Goal: Task Accomplishment & Management: Manage account settings

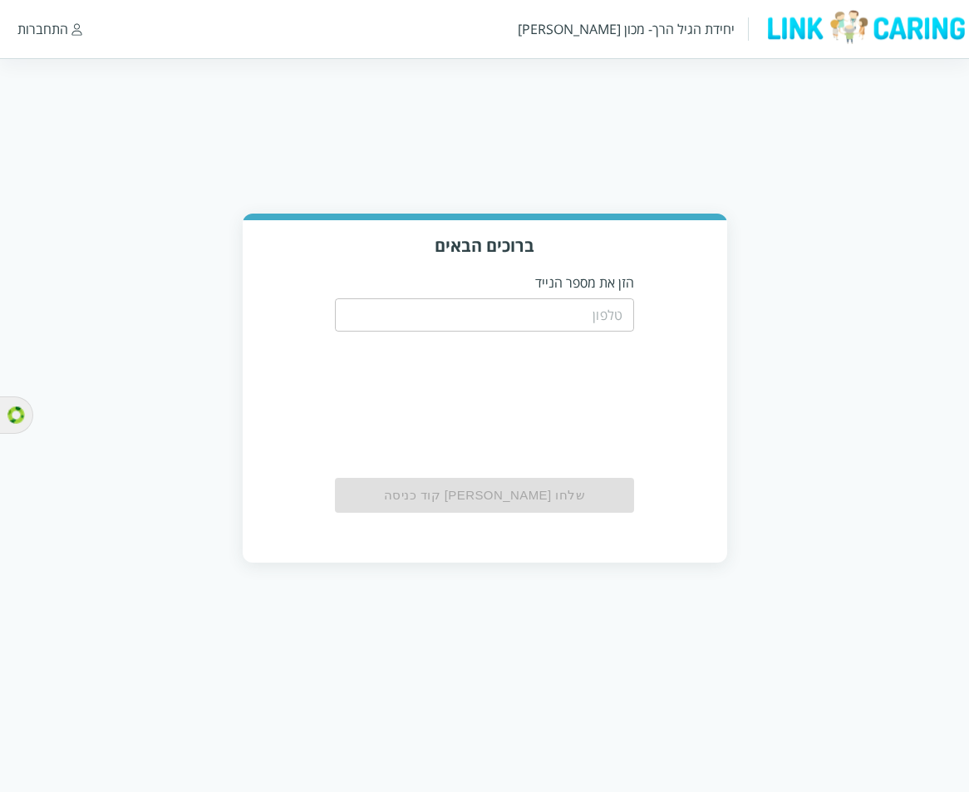
click at [594, 307] on input "tel" at bounding box center [484, 314] width 299 height 33
paste input "0528230029"
type input "0528230029"
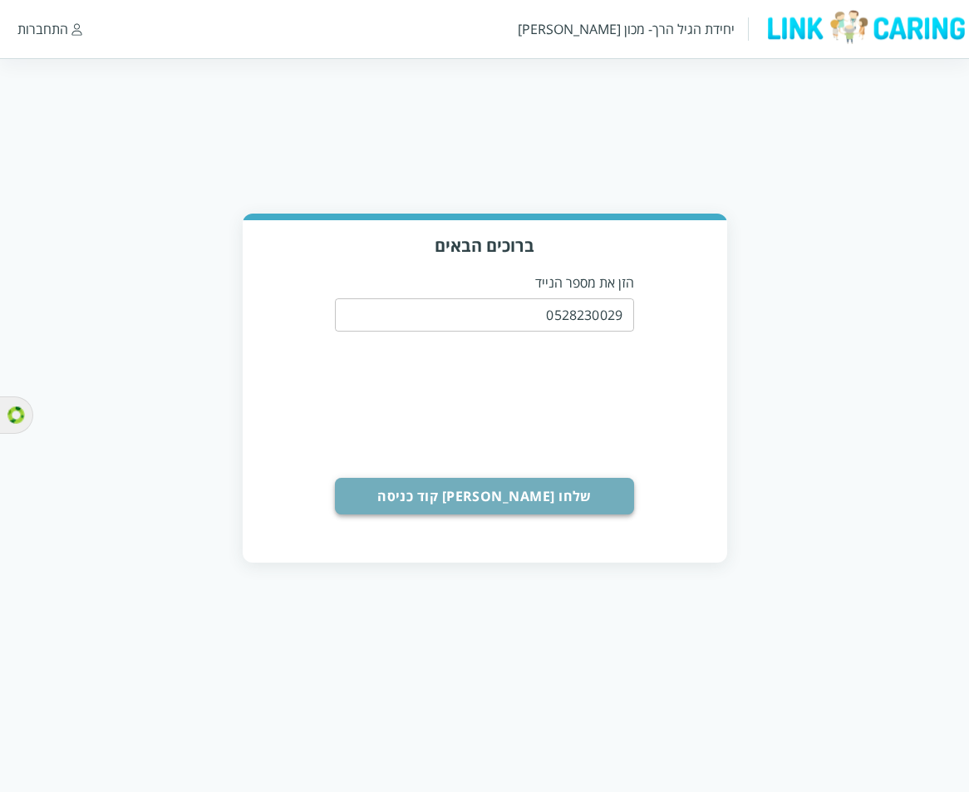
click at [502, 490] on button "שלחו [PERSON_NAME] קוד כניסה" at bounding box center [484, 496] width 299 height 37
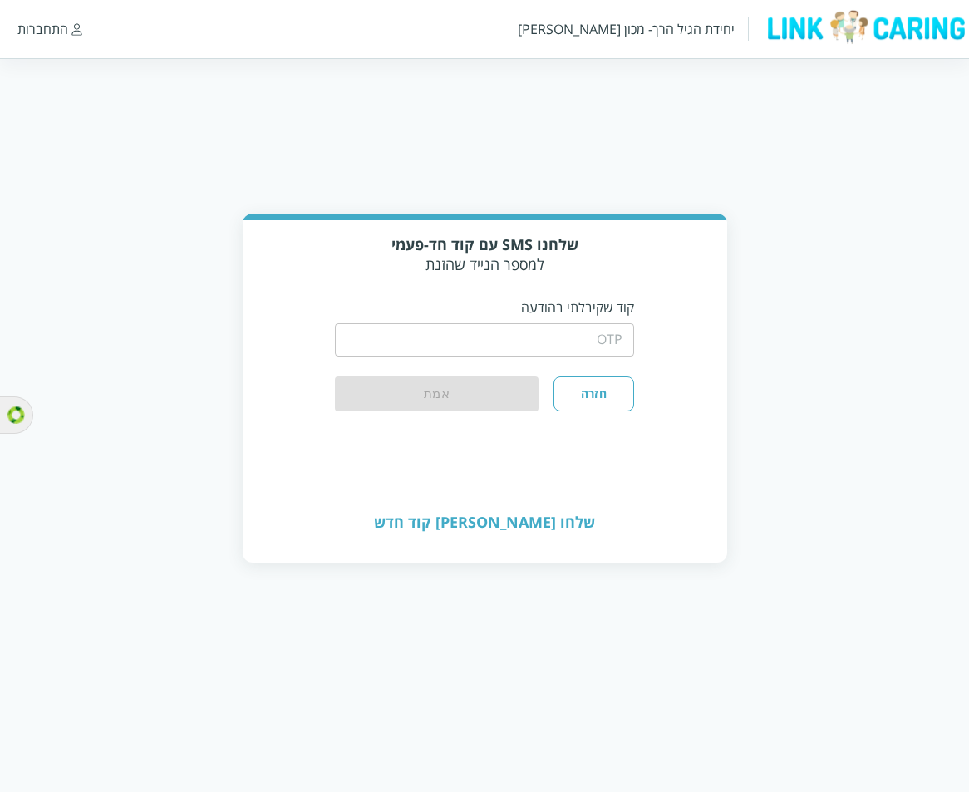
click at [594, 333] on input "string" at bounding box center [484, 339] width 299 height 33
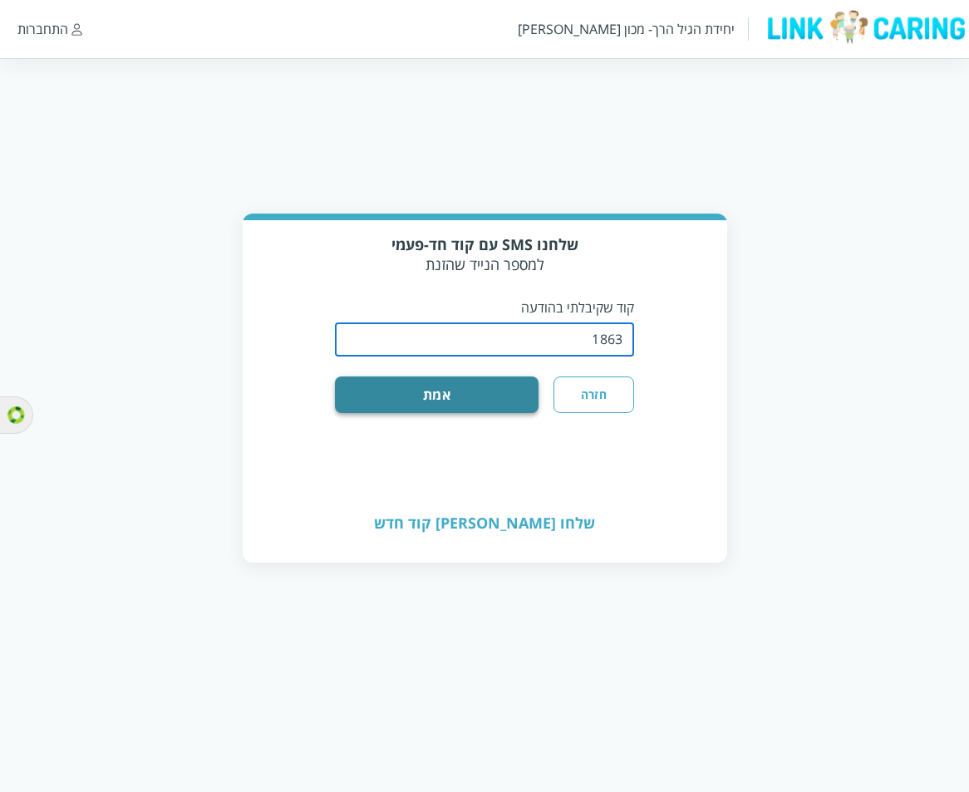
type input "1863"
click at [466, 382] on button "אמת" at bounding box center [437, 395] width 204 height 37
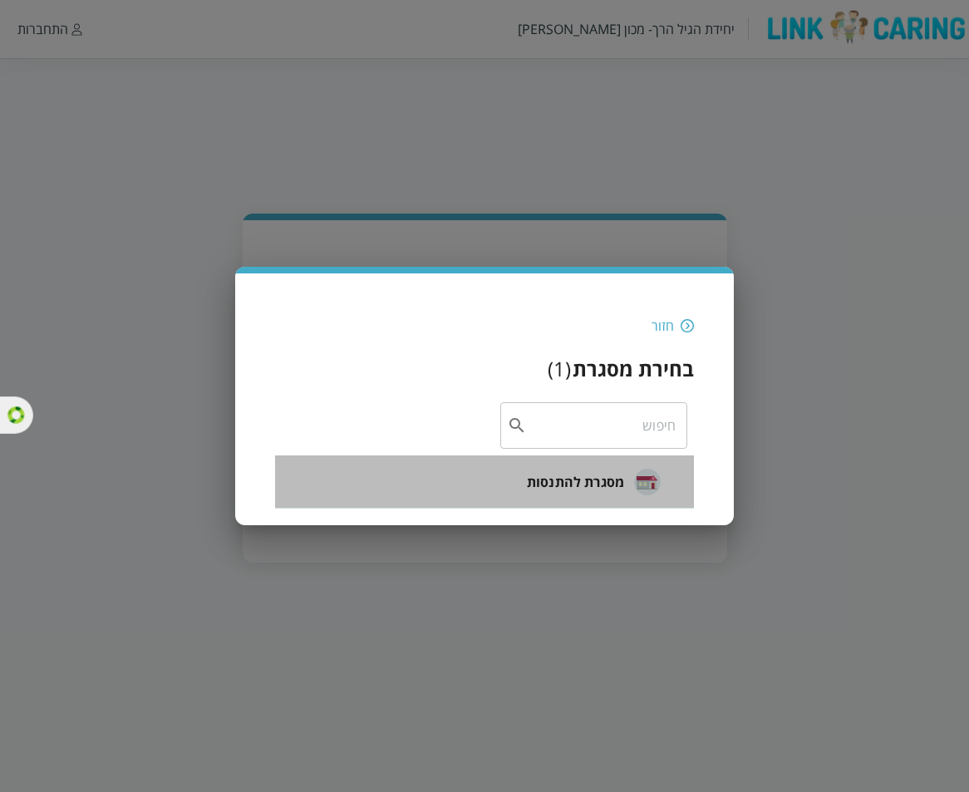
click at [586, 475] on span "מסגרת להתנסות" at bounding box center [575, 482] width 97 height 20
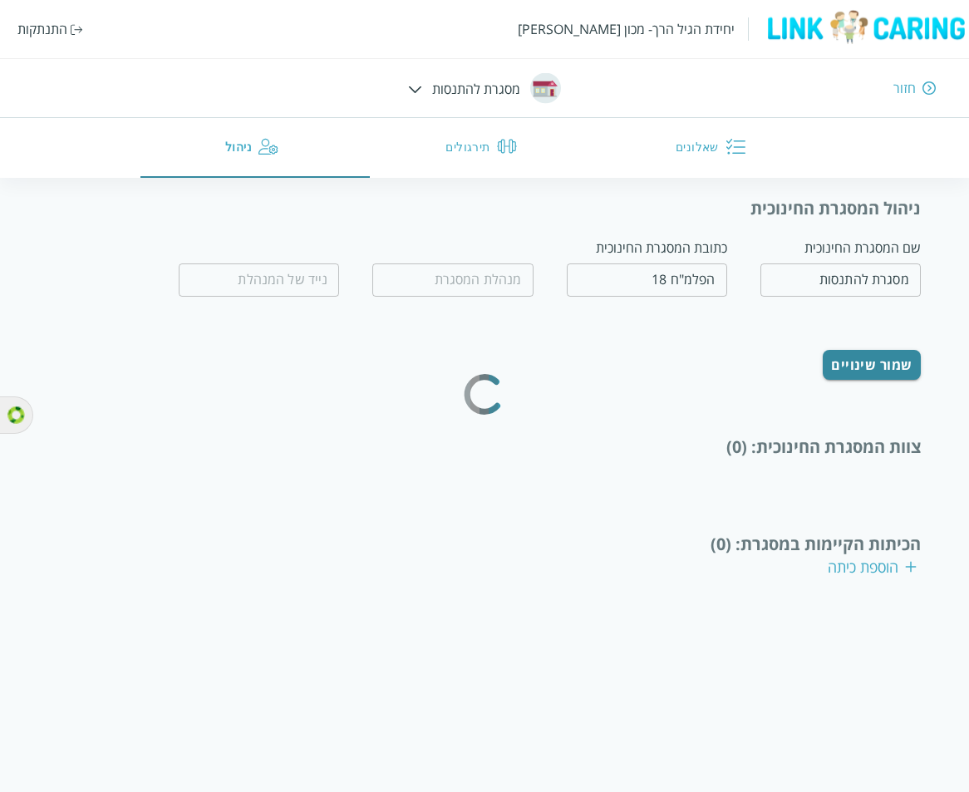
type input "מחיה נפשות"
type input "0532654456"
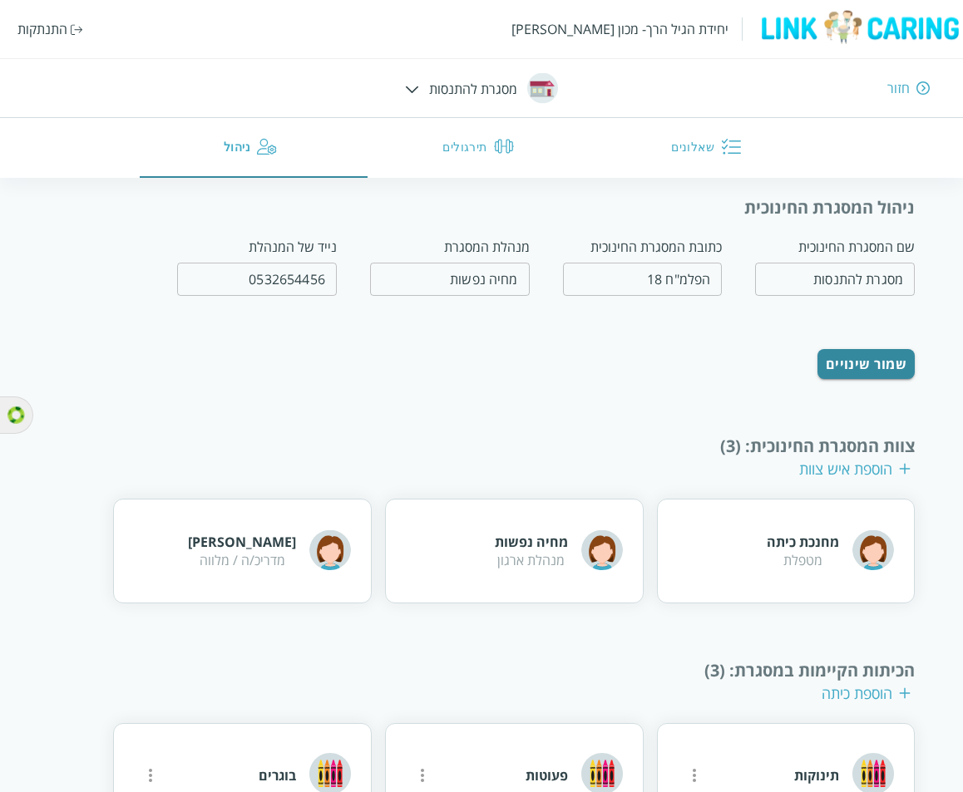
click at [42, 30] on div "התנתקות" at bounding box center [42, 29] width 50 height 18
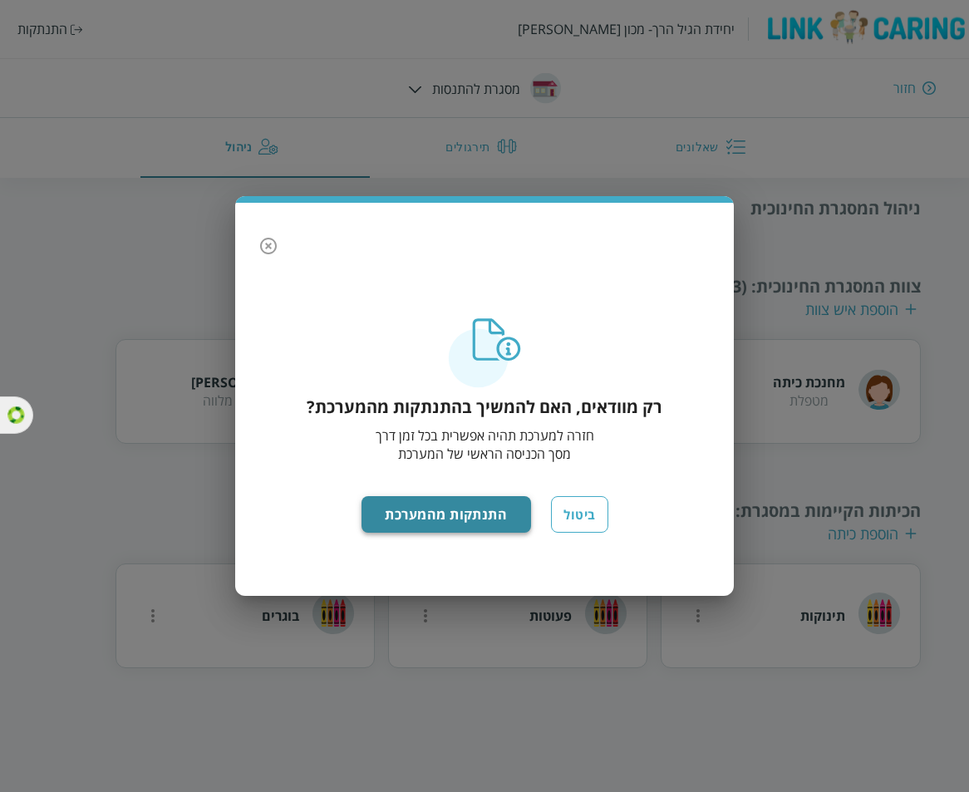
click at [488, 516] on button "התנתקות מהמערכת" at bounding box center [447, 514] width 170 height 37
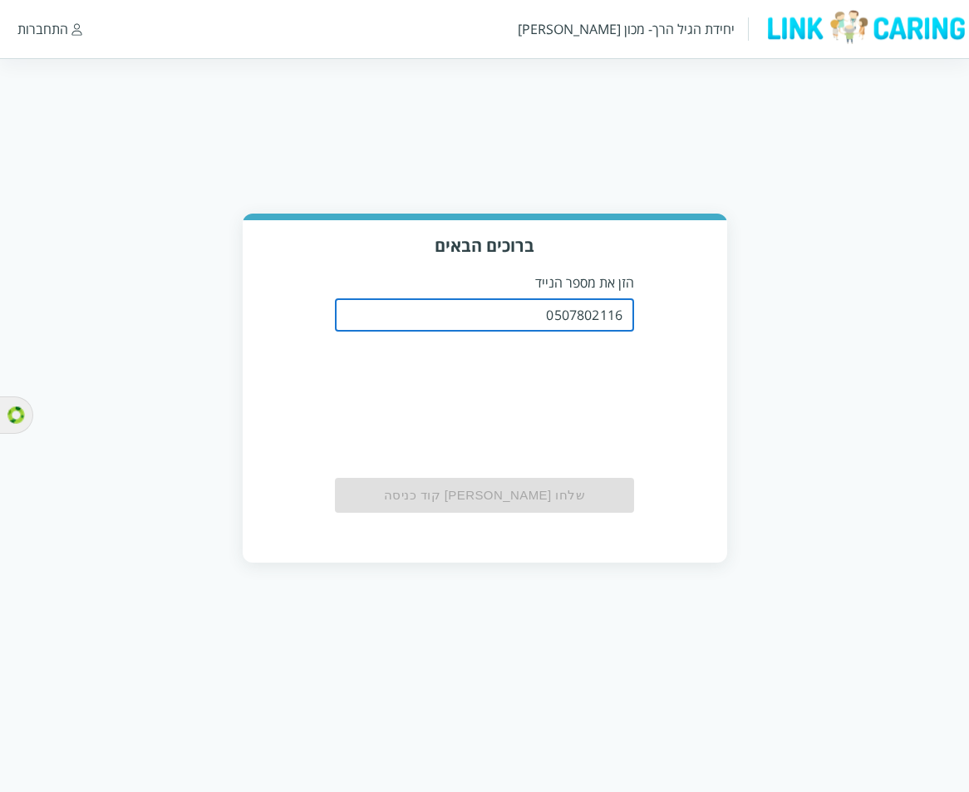
type input "0507802116"
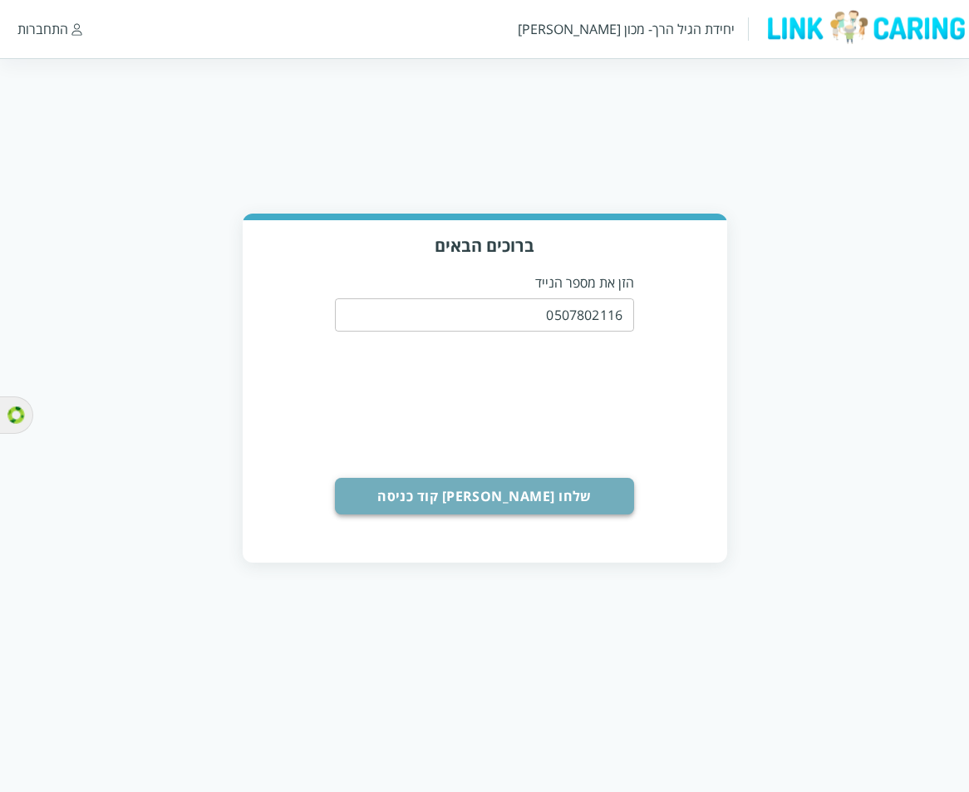
click at [530, 491] on button "שלחו [PERSON_NAME] קוד כניסה" at bounding box center [484, 496] width 299 height 37
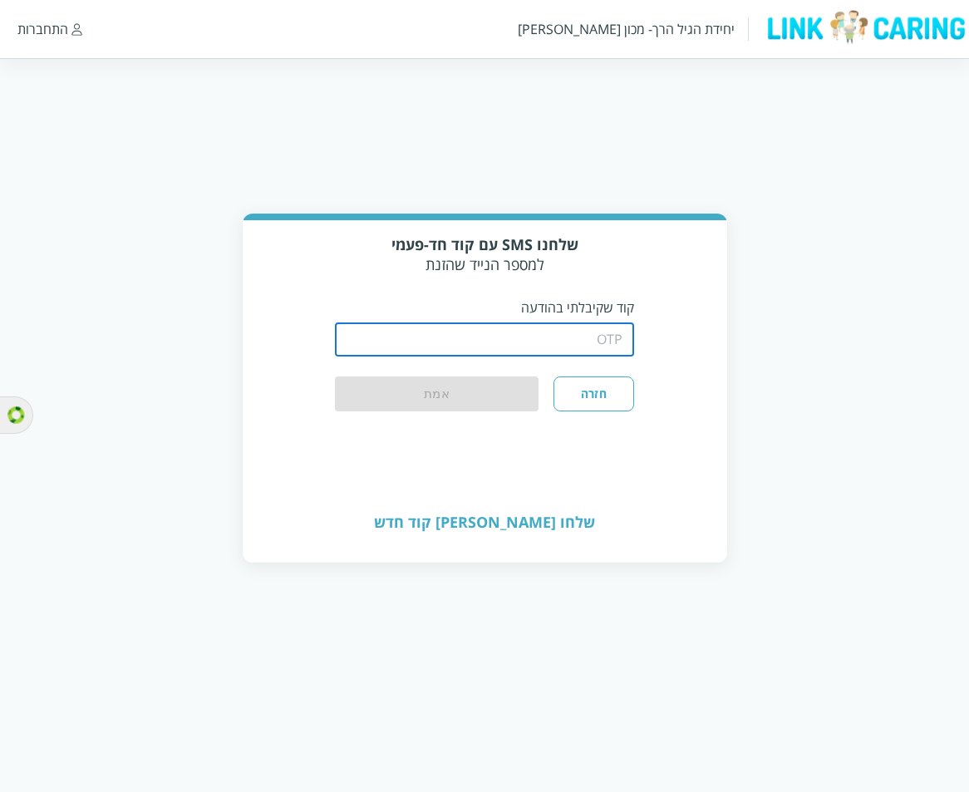
click at [624, 333] on input "string" at bounding box center [484, 339] width 299 height 33
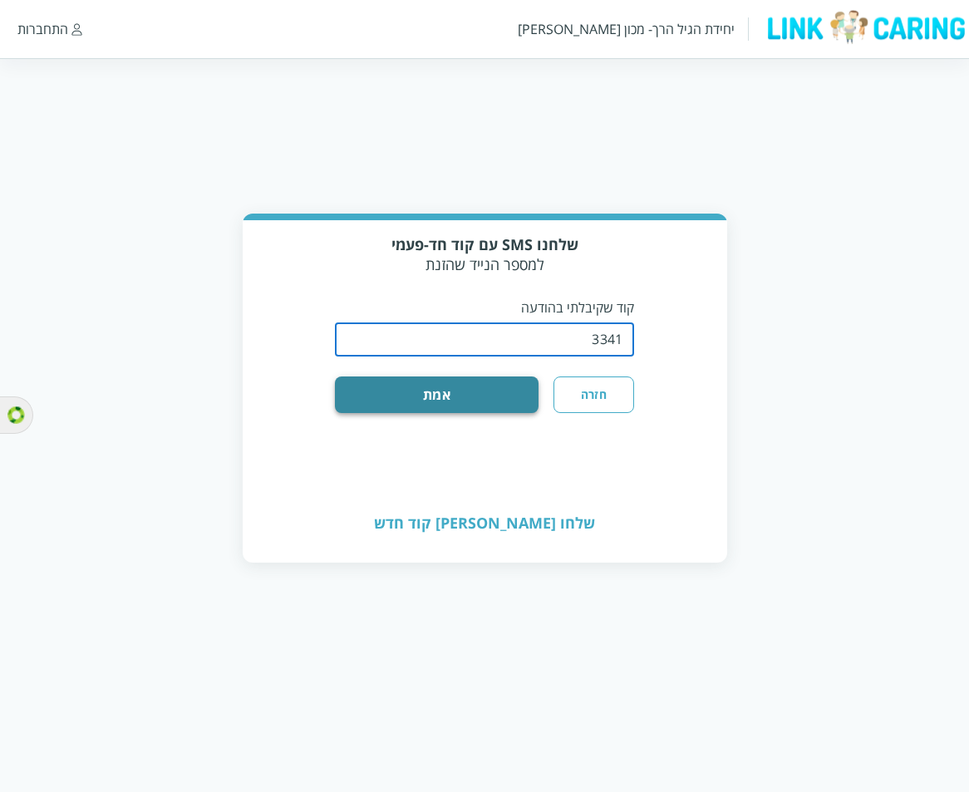
type input "3341"
click at [504, 387] on button "אמת" at bounding box center [437, 395] width 204 height 37
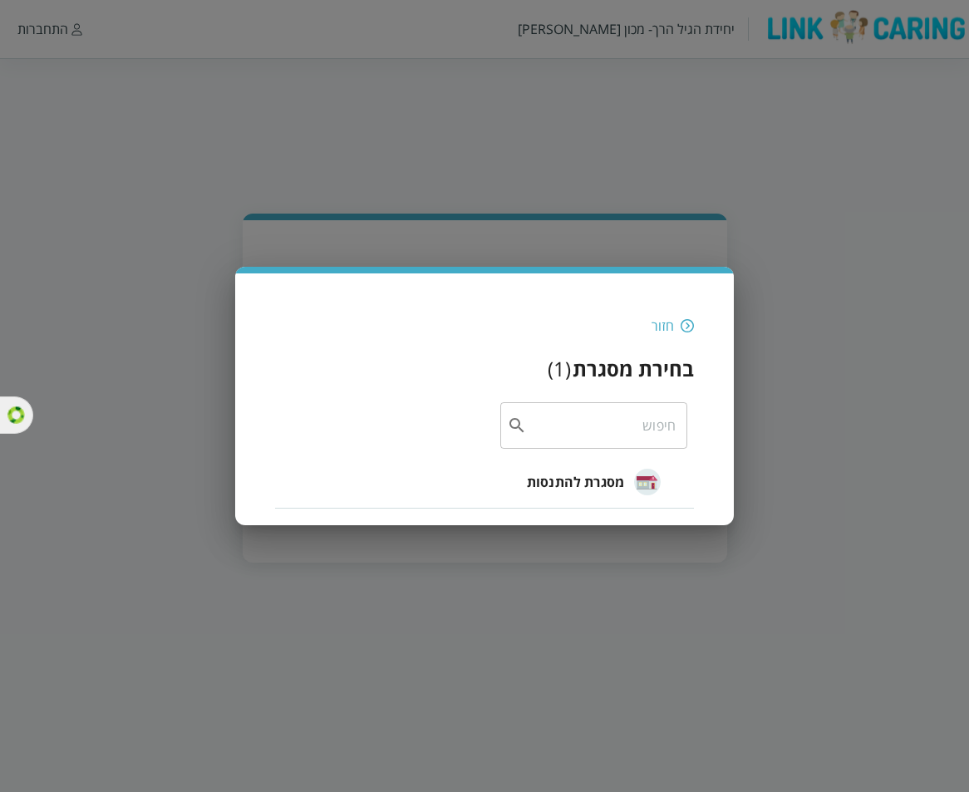
click at [578, 473] on span "מסגרת להתנסות" at bounding box center [575, 482] width 97 height 20
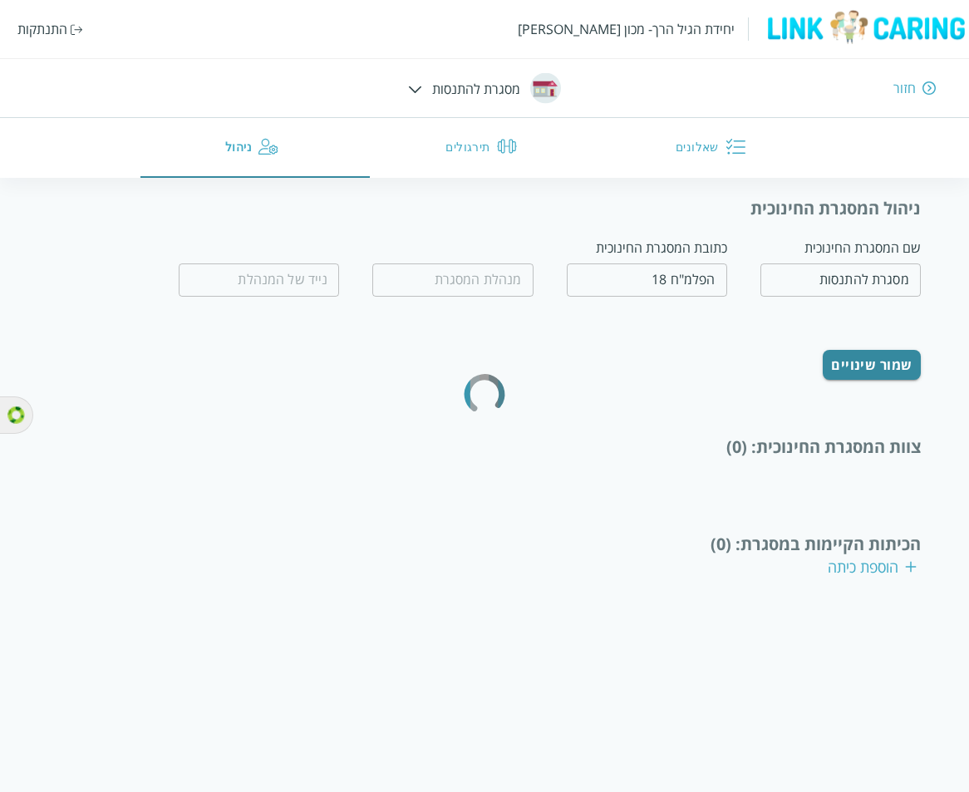
type input "מחיה נפשות"
type input "0532654456"
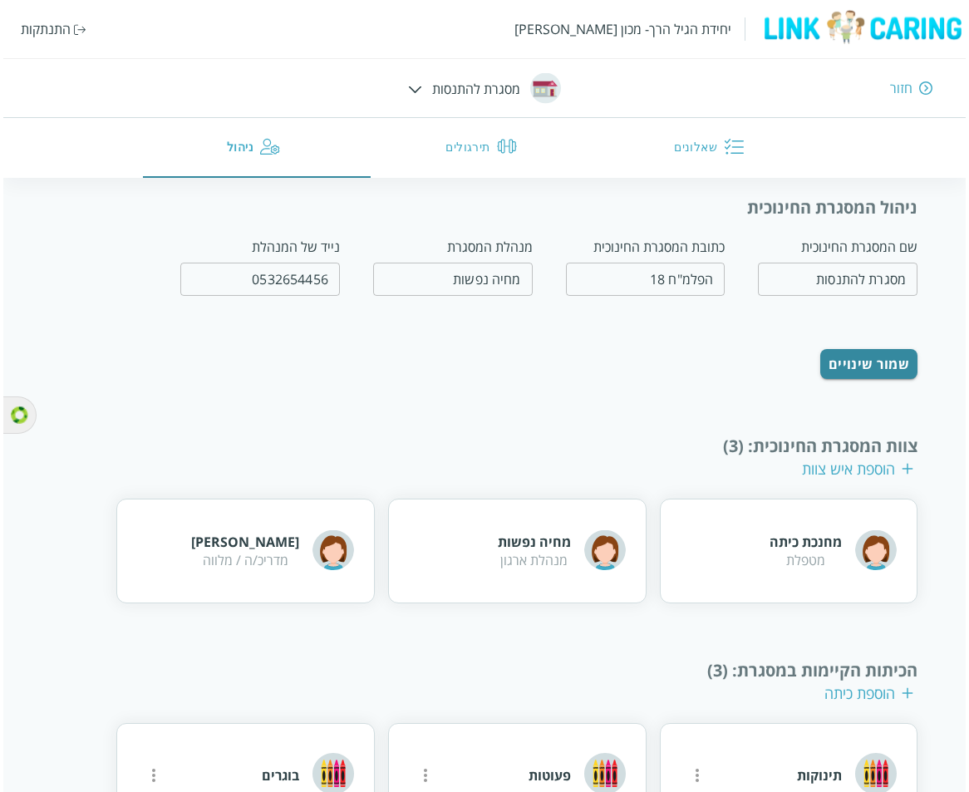
scroll to position [49, 0]
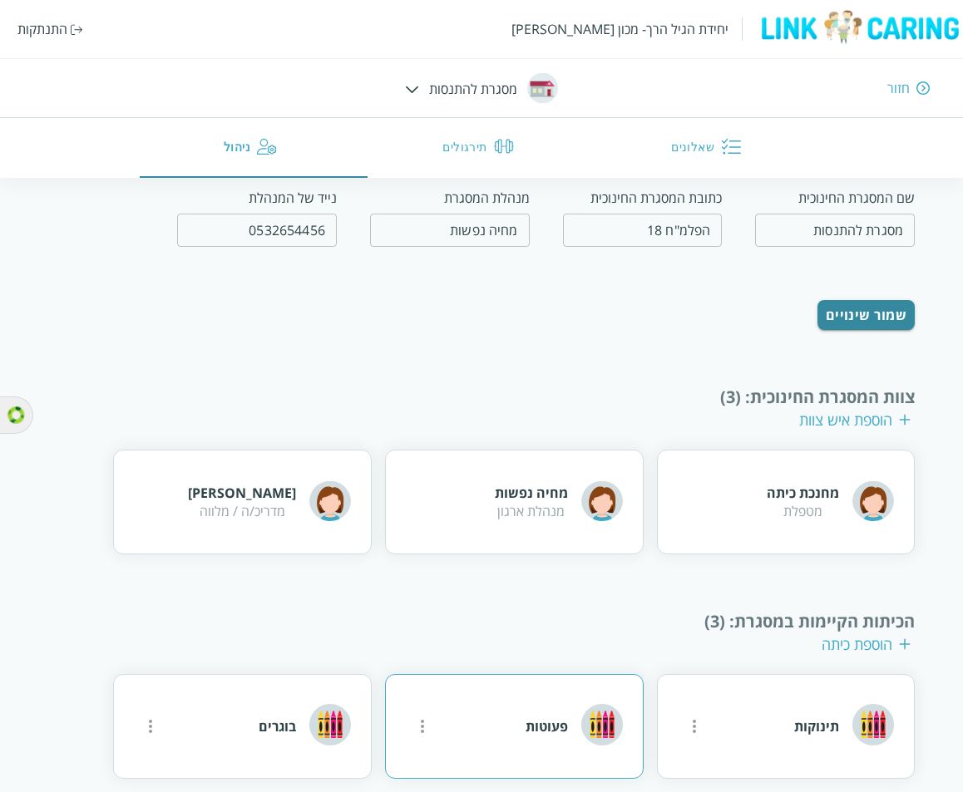
click at [424, 717] on icon "more" at bounding box center [422, 727] width 20 height 20
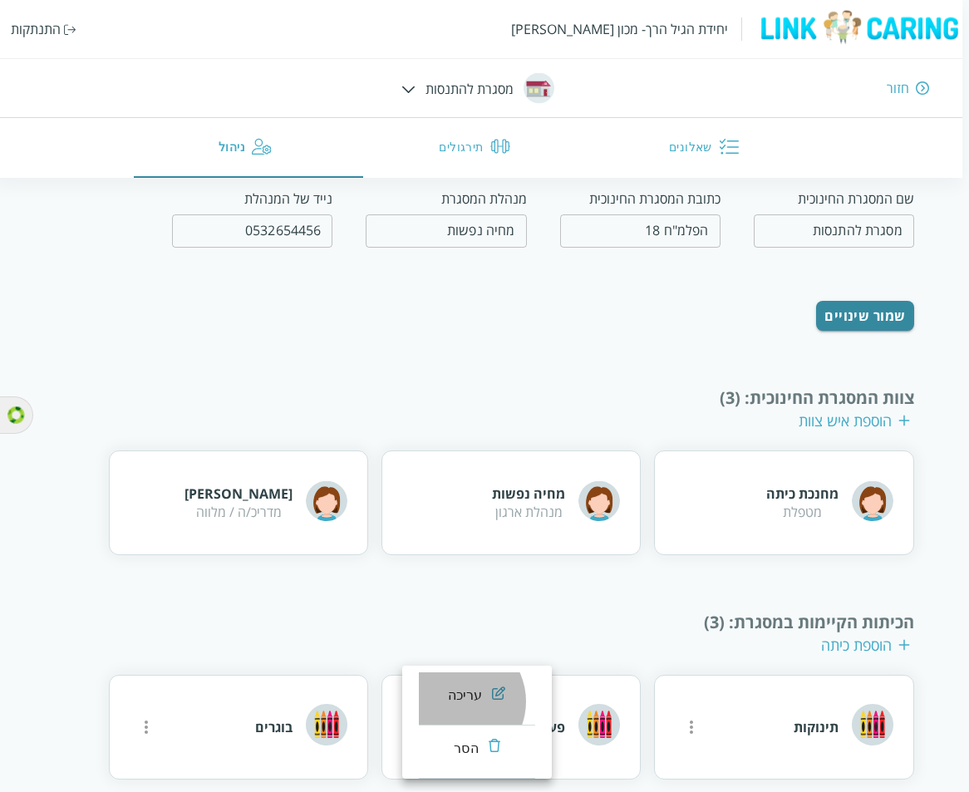
click at [456, 702] on div "עריכה" at bounding box center [465, 696] width 35 height 20
type input "פעוטות"
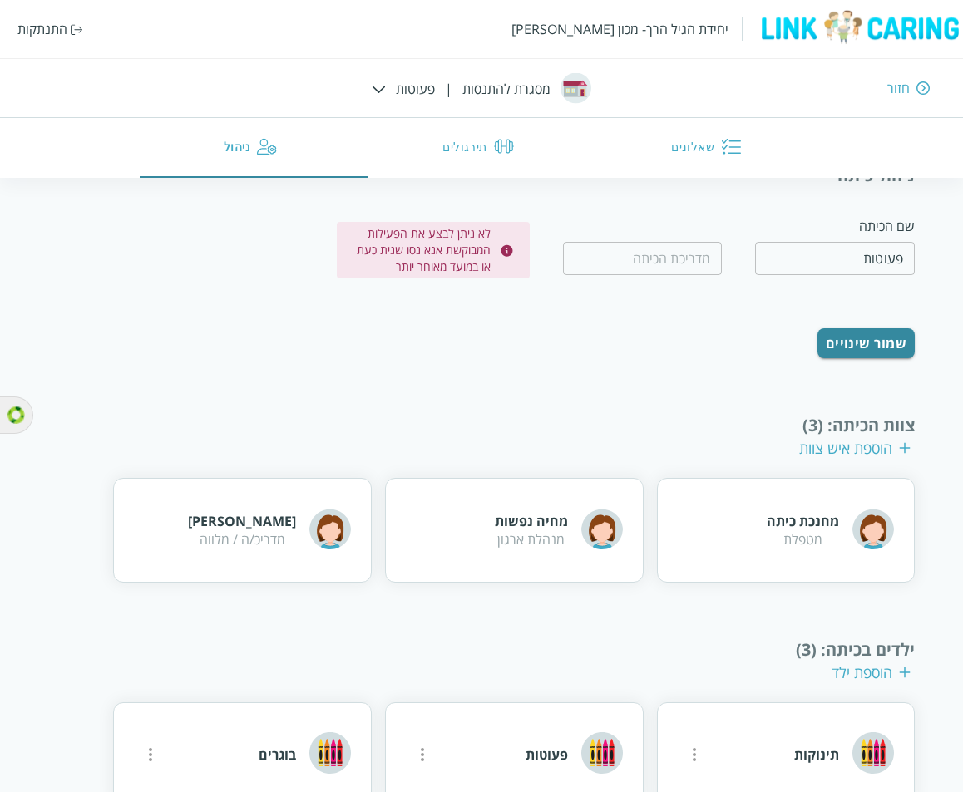
scroll to position [137, 0]
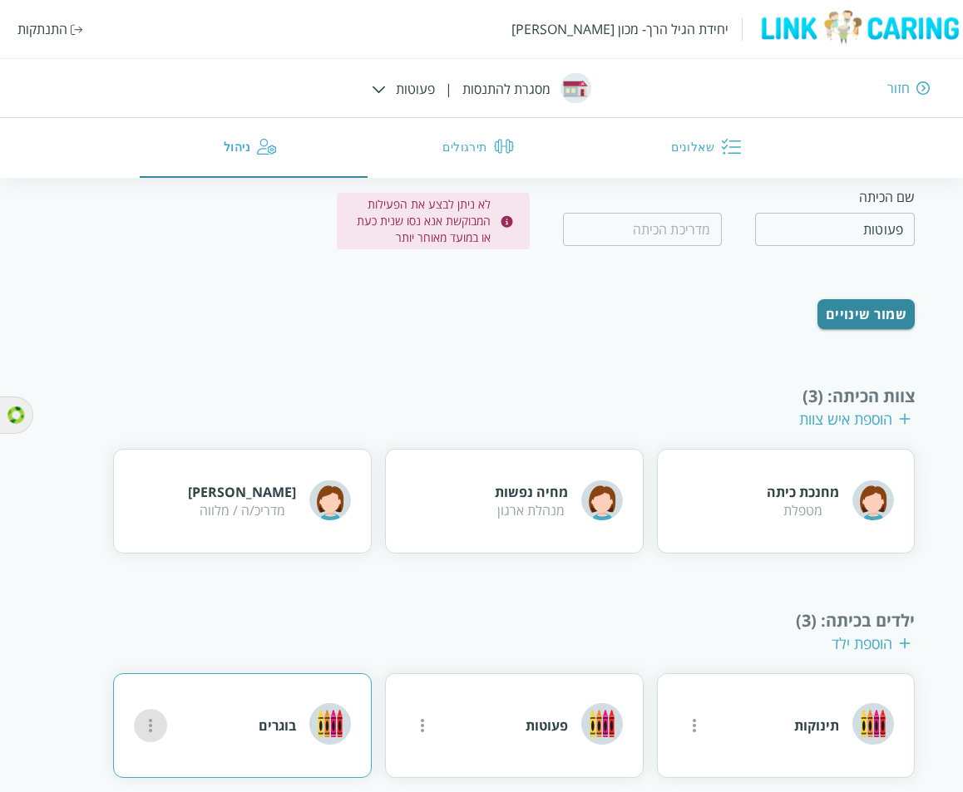
click at [160, 716] on icon "more" at bounding box center [151, 726] width 20 height 20
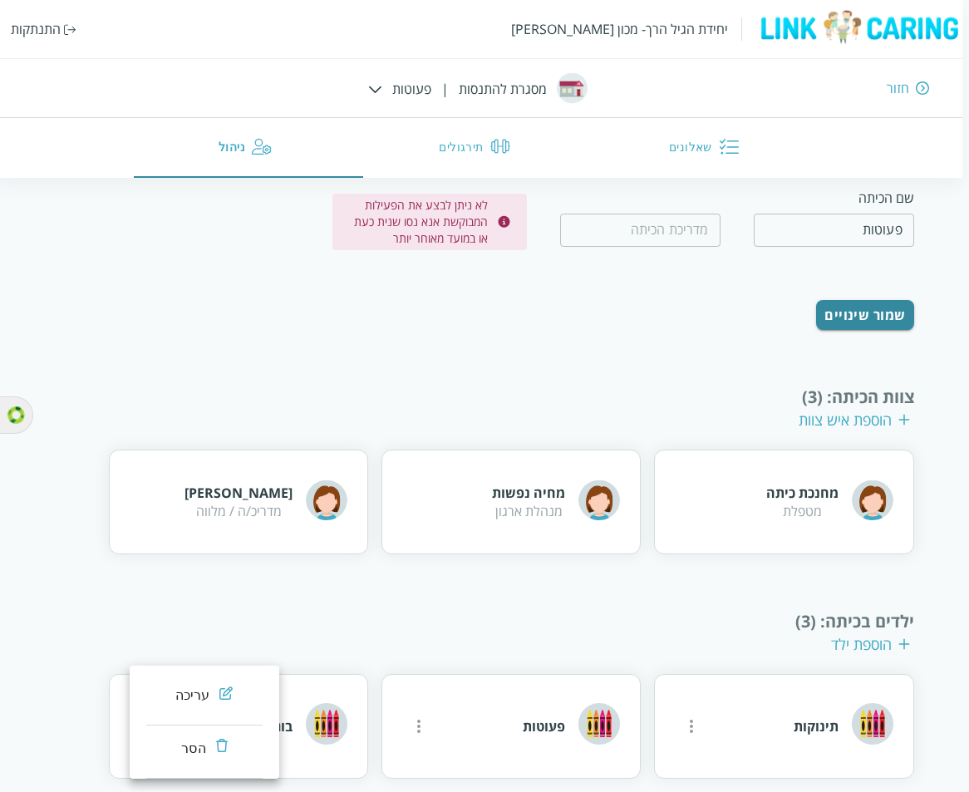
click at [177, 701] on div "עריכה" at bounding box center [192, 696] width 35 height 20
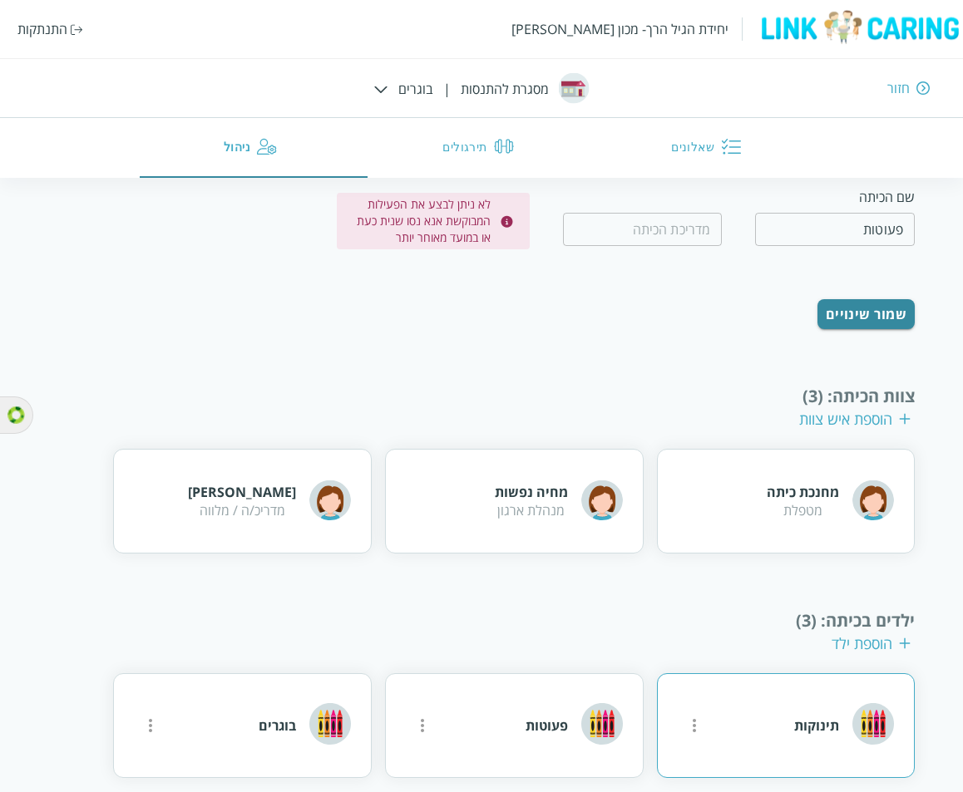
click at [689, 716] on icon "more" at bounding box center [694, 726] width 20 height 20
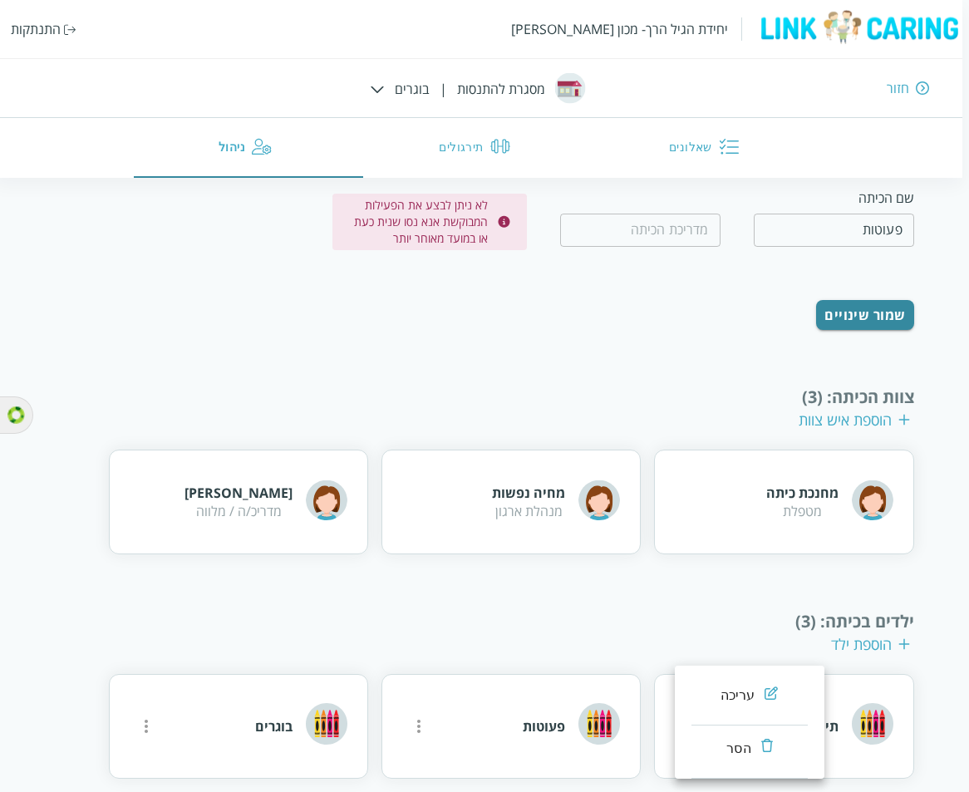
click at [722, 699] on div "עריכה" at bounding box center [738, 696] width 35 height 20
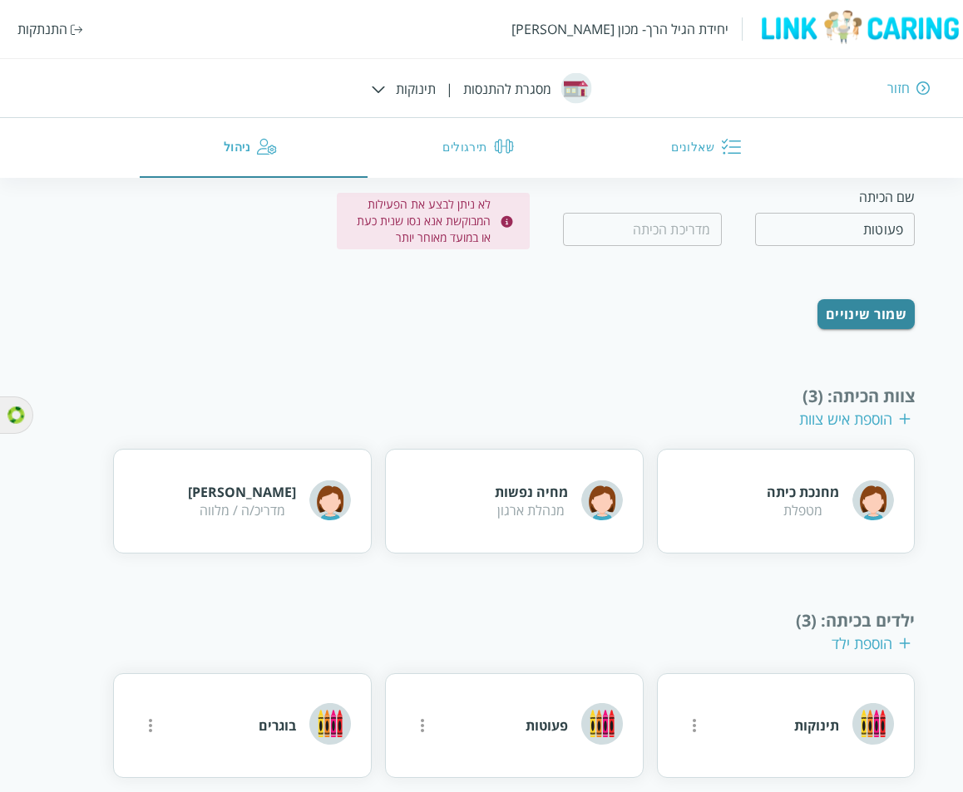
click at [719, 168] on button "שאלונים" at bounding box center [709, 148] width 228 height 60
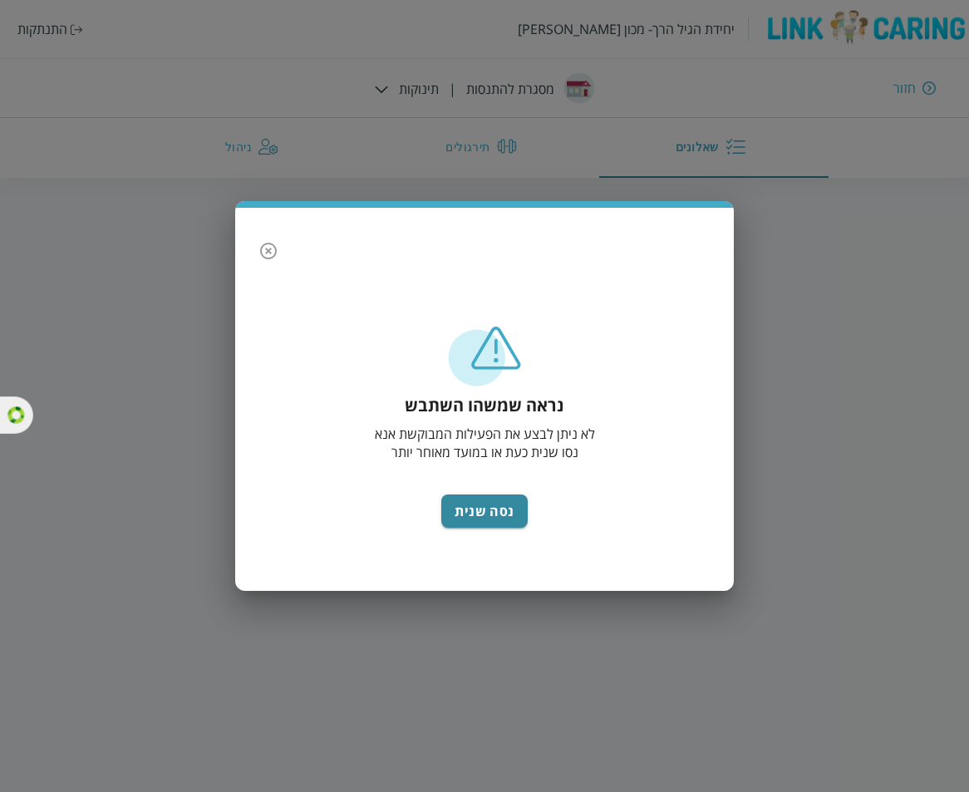
click at [264, 258] on icon "button" at bounding box center [269, 251] width 20 height 20
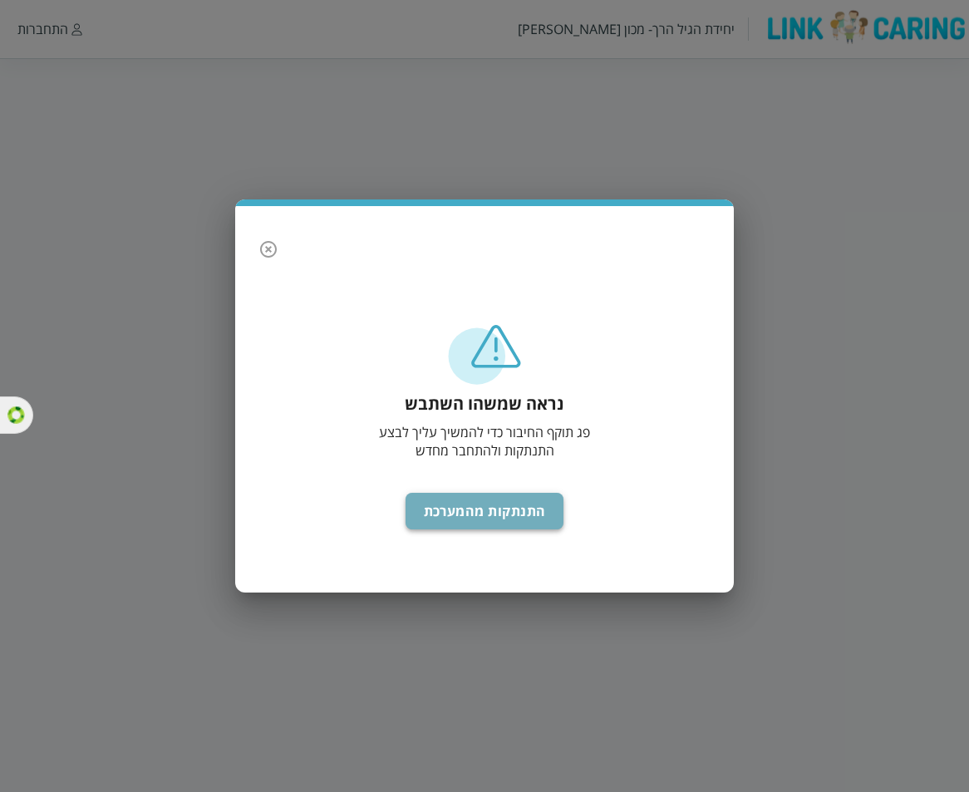
drag, startPoint x: 511, startPoint y: 500, endPoint x: 530, endPoint y: 501, distance: 18.4
click at [512, 499] on button "התנתקות מהמערכת" at bounding box center [485, 511] width 159 height 37
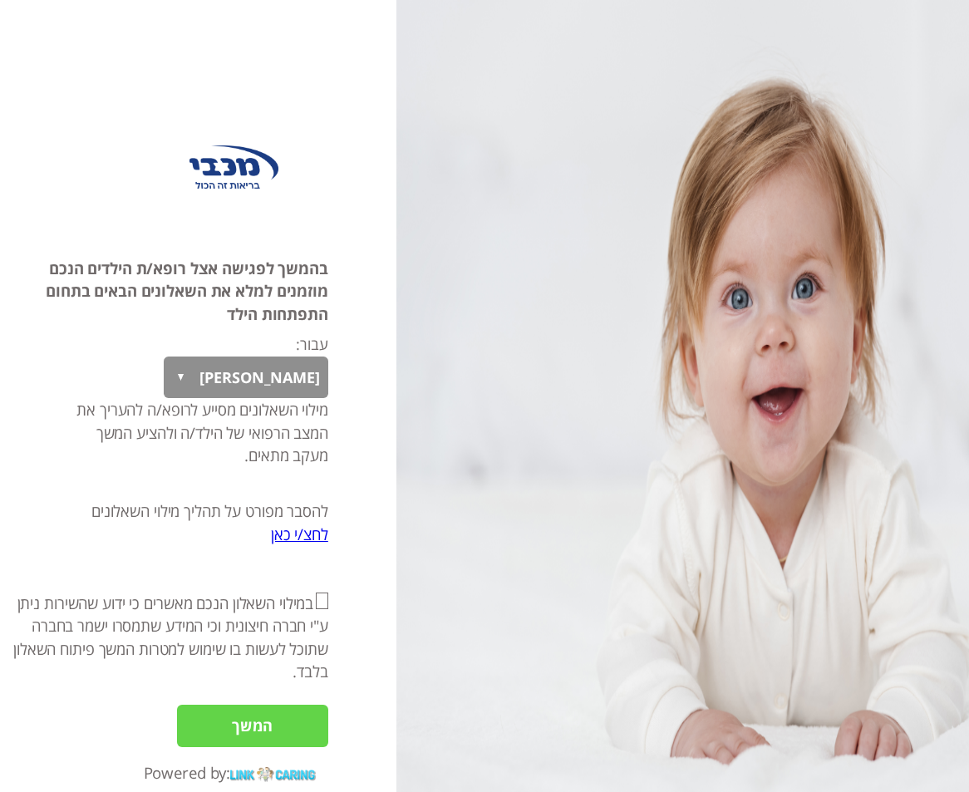
click at [181, 378] on select "עומר ענבר בובינה יובל שולה רינה שולה שולה קוד" at bounding box center [246, 378] width 164 height 42
click at [182, 379] on select "עומר ענבר בובינה יובל שולה רינה שולה שולה קוד" at bounding box center [246, 378] width 164 height 42
click at [541, 361] on img at bounding box center [683, 396] width 573 height 792
